Goal: Navigation & Orientation: Find specific page/section

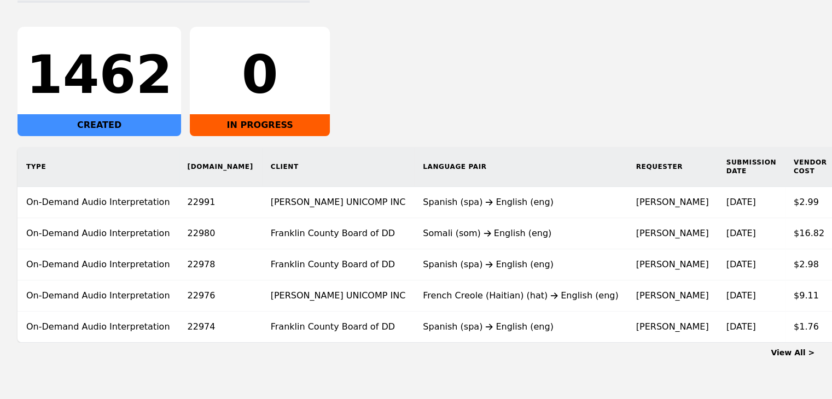
scroll to position [203, 0]
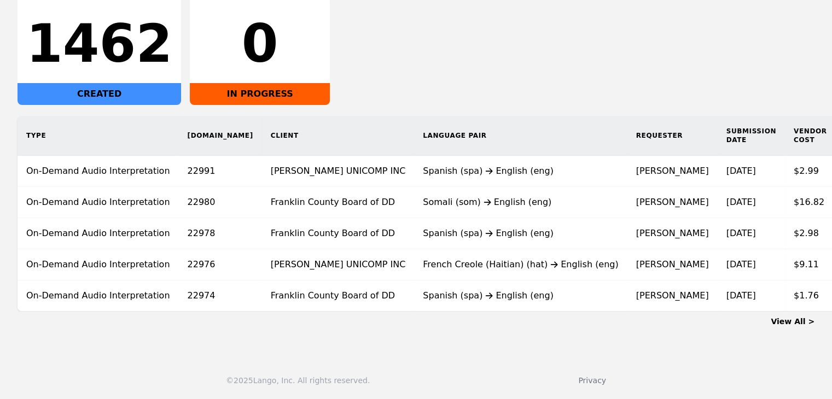
click at [798, 326] on link "View All >" at bounding box center [792, 321] width 44 height 9
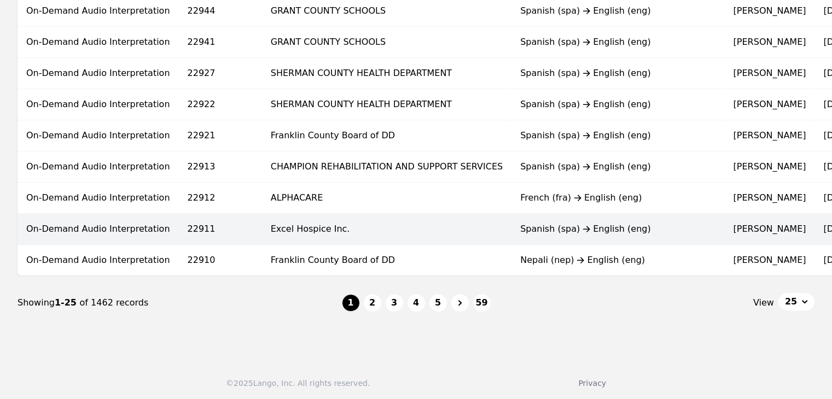
scroll to position [724, 0]
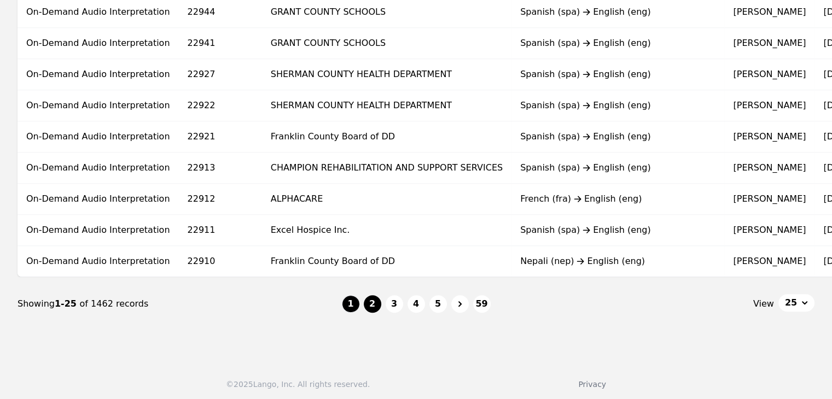
click at [375, 307] on button "2" at bounding box center [372, 303] width 17 height 17
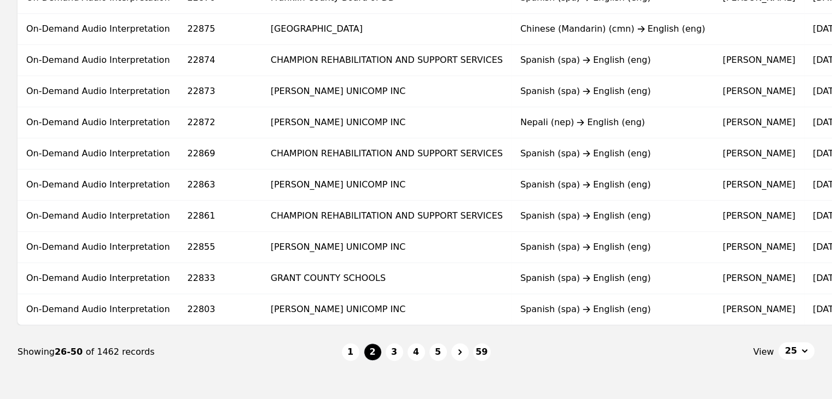
scroll to position [693, 0]
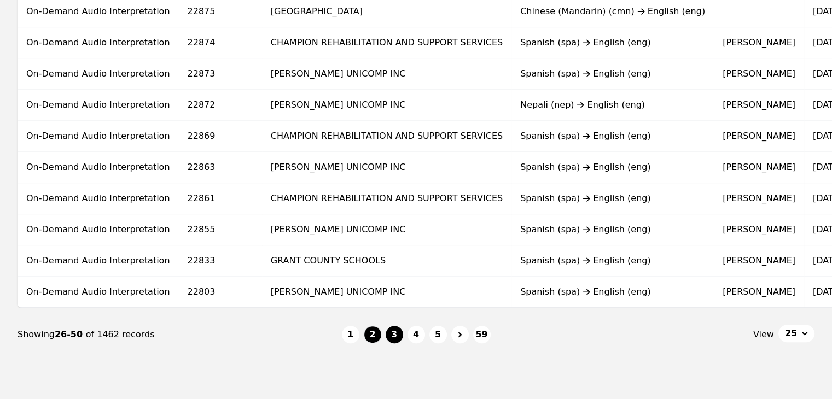
click at [392, 338] on button "3" at bounding box center [393, 334] width 17 height 17
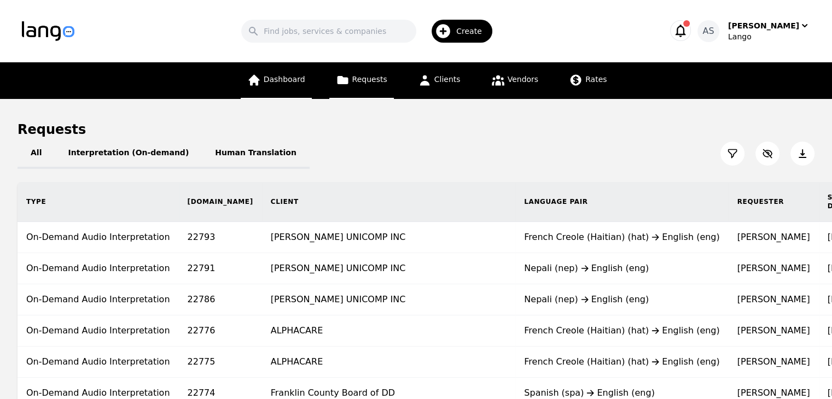
click at [287, 75] on span "Dashboard" at bounding box center [285, 79] width 42 height 9
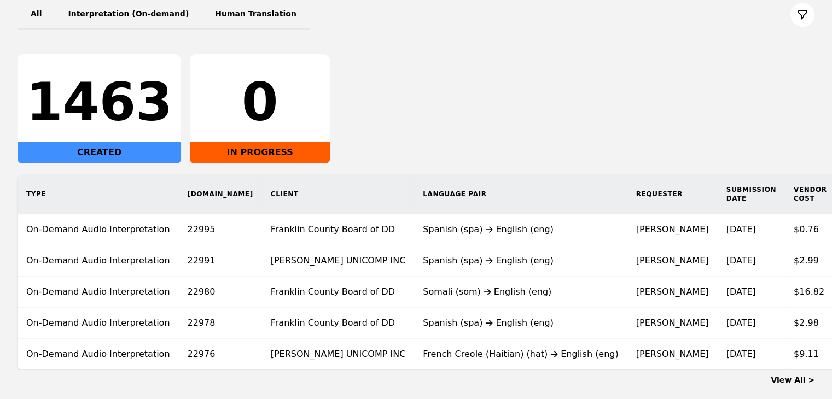
scroll to position [138, 0]
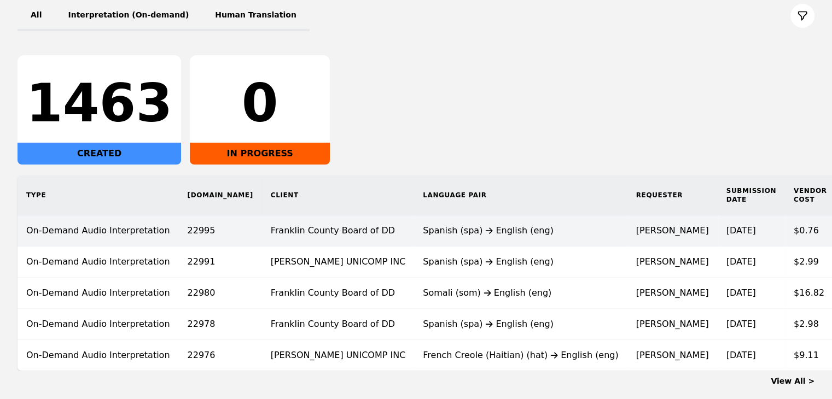
click at [512, 225] on div "Spanish (spa) English (eng)" at bounding box center [520, 230] width 195 height 13
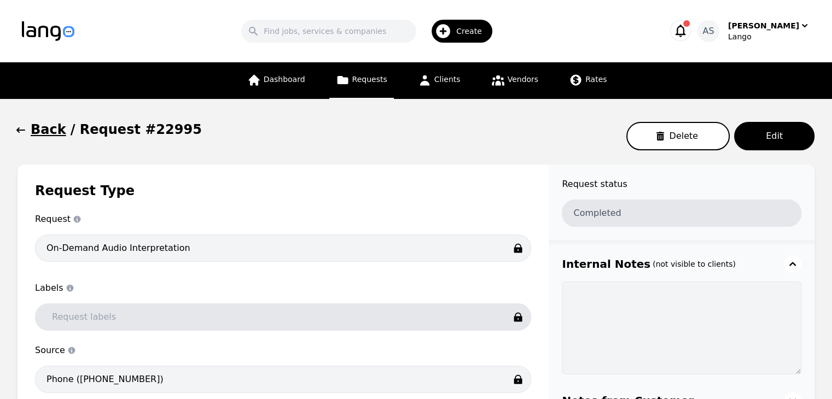
click at [20, 130] on icon "button" at bounding box center [20, 129] width 9 height 5
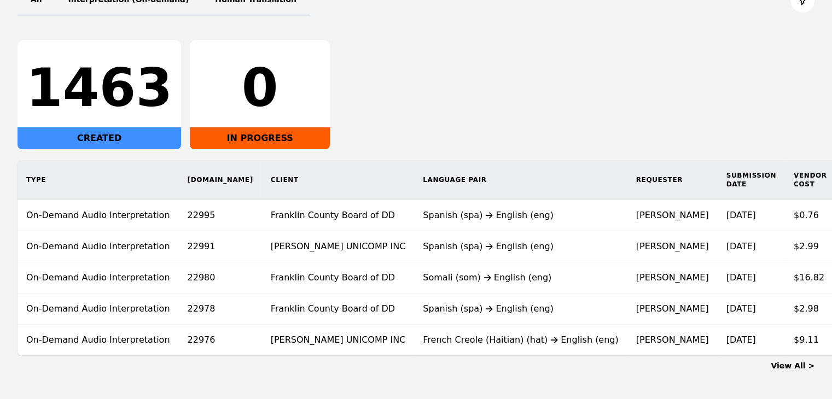
scroll to position [154, 0]
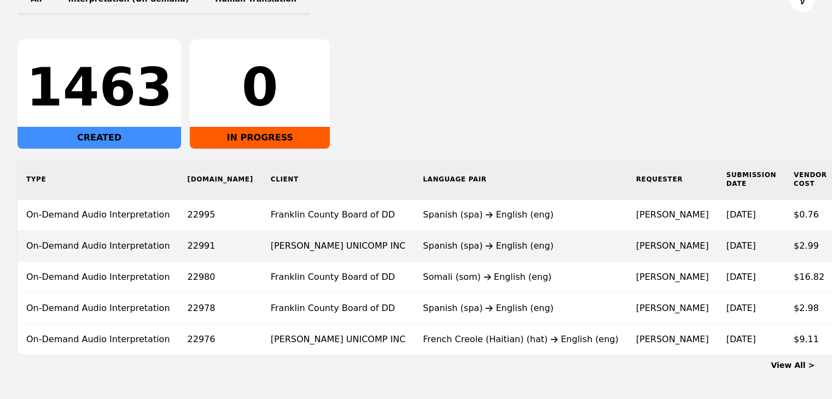
click at [264, 253] on td "SHEAKLEY UNICOMP INC" at bounding box center [338, 246] width 153 height 31
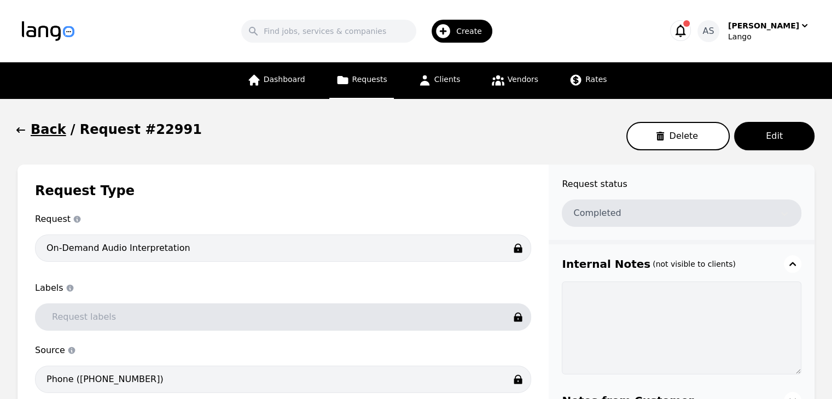
click at [20, 134] on icon "button" at bounding box center [20, 130] width 11 height 11
